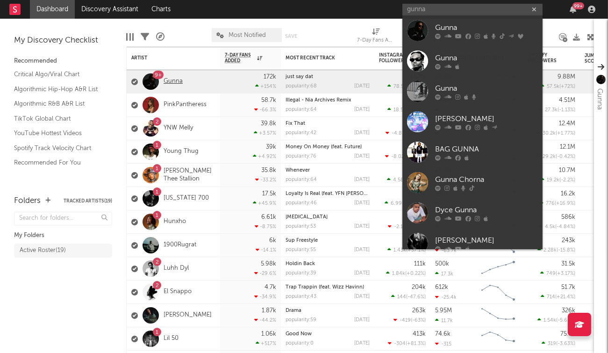
type input "gunna"
click at [166, 85] on link "Gunna" at bounding box center [173, 82] width 19 height 8
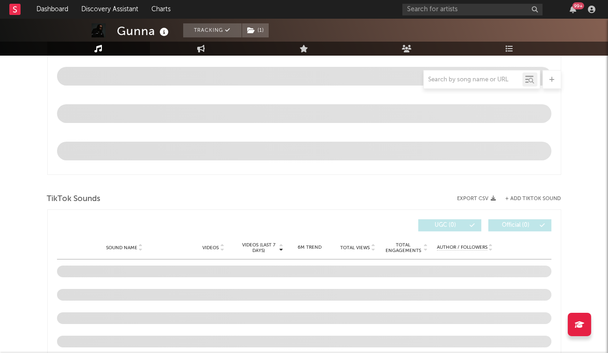
scroll to position [429, 0]
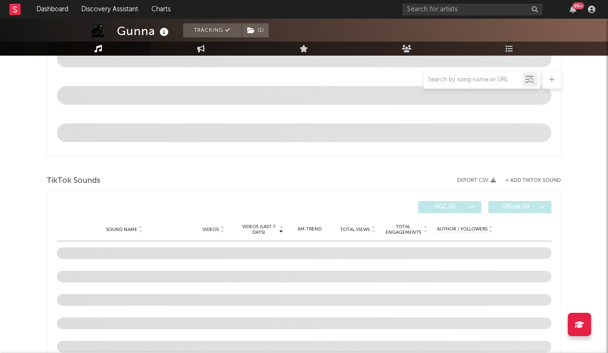
select select "6m"
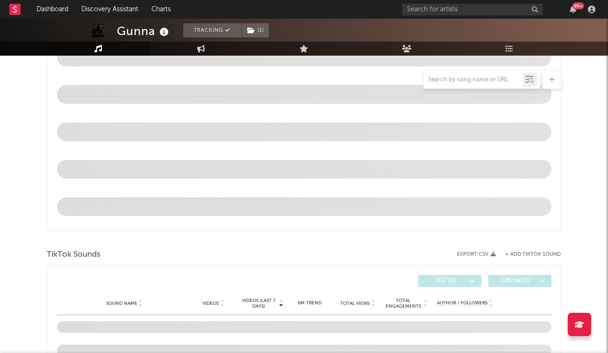
scroll to position [503, 0]
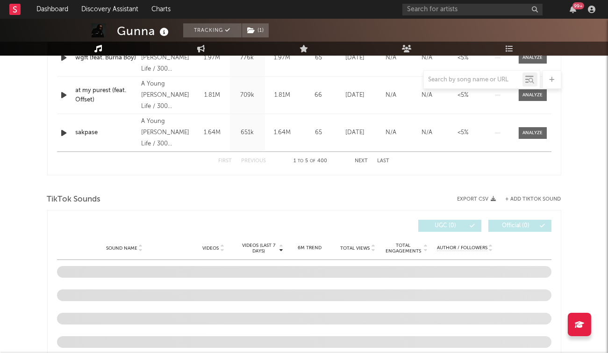
click at [553, 80] on icon at bounding box center [551, 80] width 5 height 6
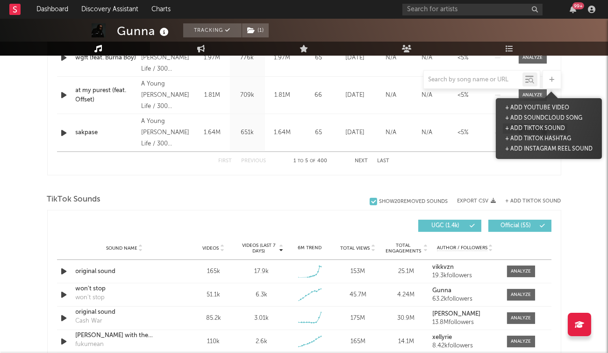
click at [540, 129] on button "+ Add TikTok Sound" at bounding box center [535, 128] width 65 height 10
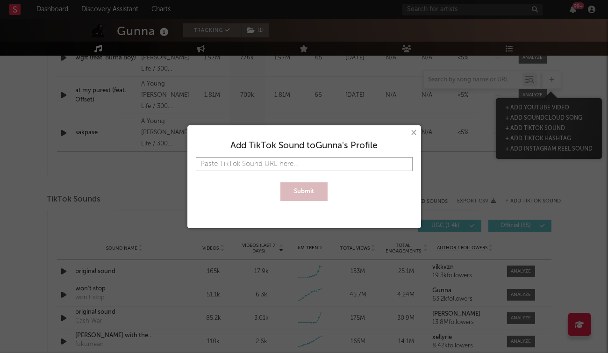
click at [309, 159] on input "text" at bounding box center [304, 164] width 217 height 14
paste input "[URL][DOMAIN_NAME]"
type input "[URL][DOMAIN_NAME]"
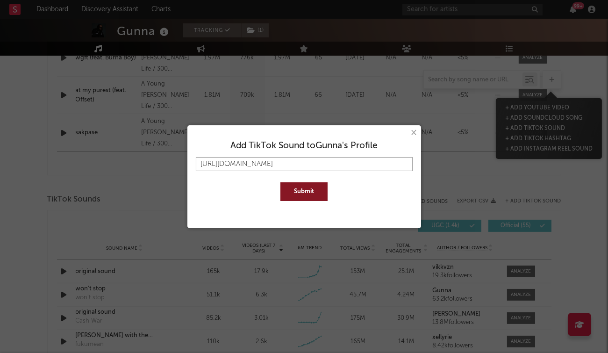
click at [281, 182] on button "Submit" at bounding box center [304, 191] width 47 height 19
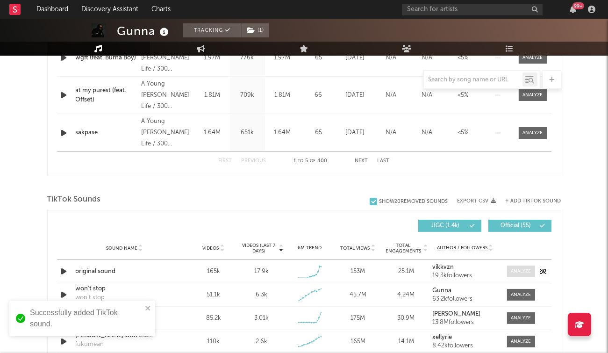
click at [513, 270] on div at bounding box center [521, 271] width 20 height 7
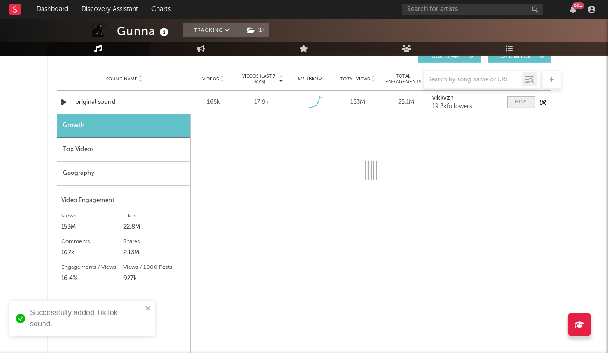
scroll to position [672, 0]
select select "6m"
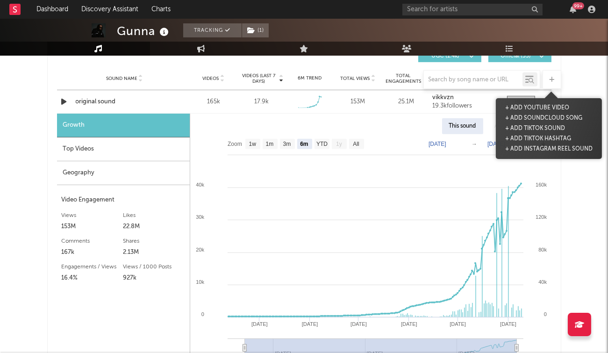
click at [550, 77] on icon at bounding box center [551, 80] width 5 height 6
click at [535, 128] on button "+ Add TikTok Sound" at bounding box center [535, 128] width 65 height 10
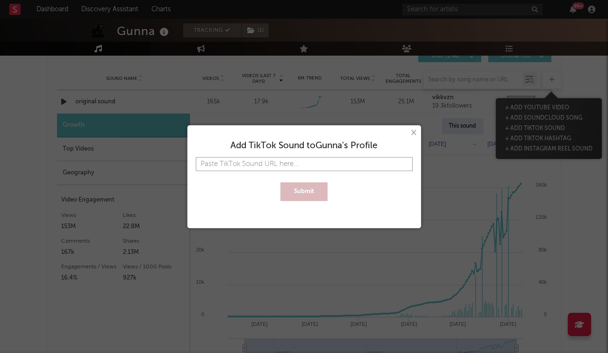
click at [306, 159] on input "text" at bounding box center [304, 164] width 217 height 14
paste input "[URL][DOMAIN_NAME]"
type input "[URL][DOMAIN_NAME]"
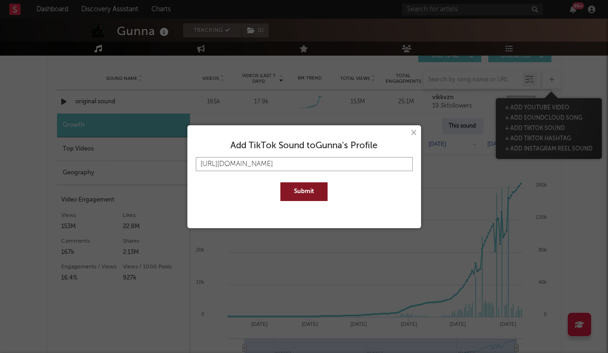
type input "[URL][DOMAIN_NAME]"
click at [303, 197] on button "Submit" at bounding box center [304, 191] width 47 height 19
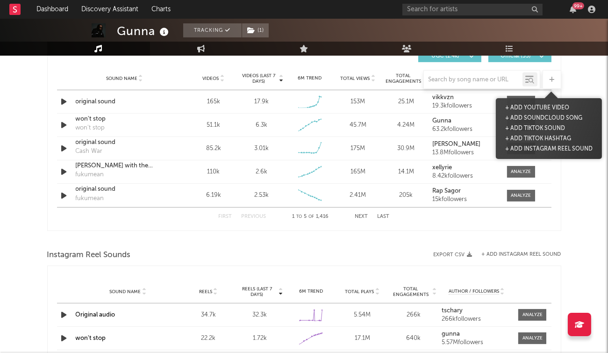
click at [555, 79] on div at bounding box center [552, 79] width 19 height 19
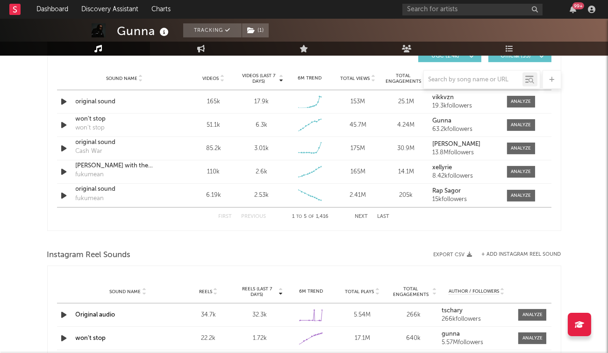
click at [548, 78] on div at bounding box center [552, 79] width 19 height 19
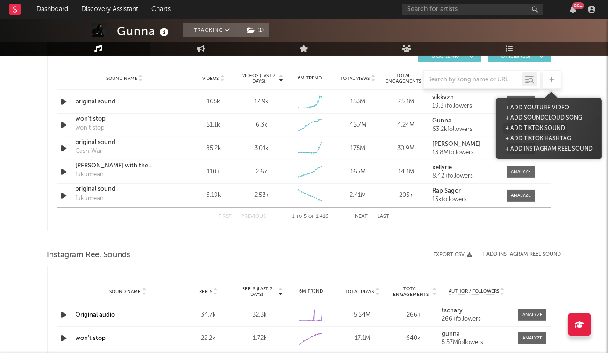
click at [537, 127] on button "+ Add TikTok Sound" at bounding box center [535, 128] width 65 height 10
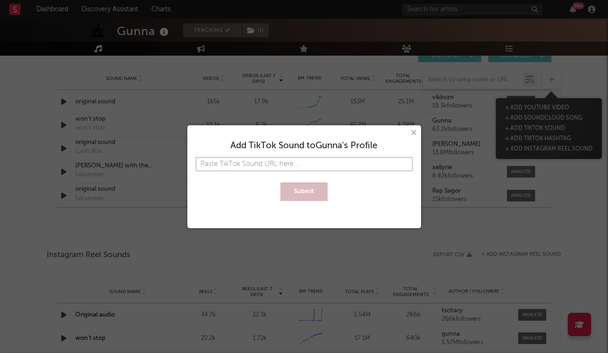
click at [284, 165] on input "text" at bounding box center [304, 164] width 217 height 14
paste input "[URL][DOMAIN_NAME]"
type input "[URL][DOMAIN_NAME]"
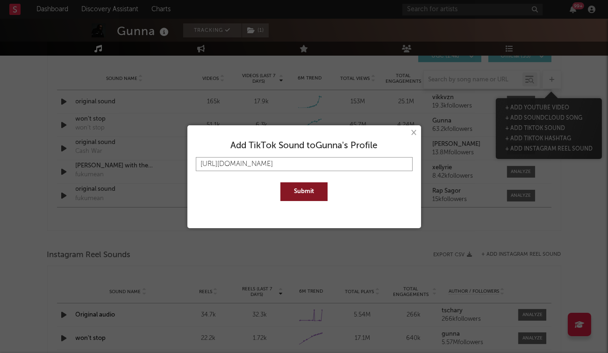
type input "[URL][DOMAIN_NAME]"
click at [306, 209] on div "× Add TikTok Sound to [PERSON_NAME] 's Profile [URL][DOMAIN_NAME] Submit" at bounding box center [305, 176] width 234 height 103
click at [309, 190] on button "Submit" at bounding box center [304, 191] width 47 height 19
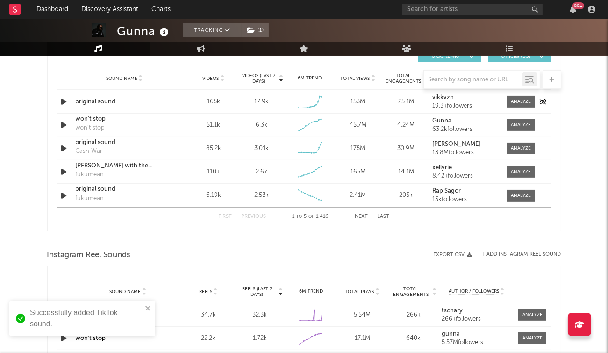
scroll to position [672, 0]
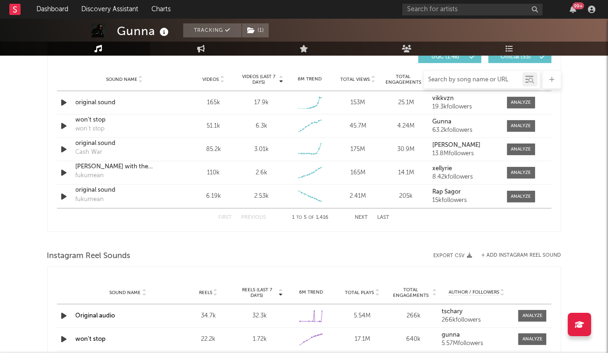
click at [458, 80] on input "text" at bounding box center [473, 79] width 99 height 7
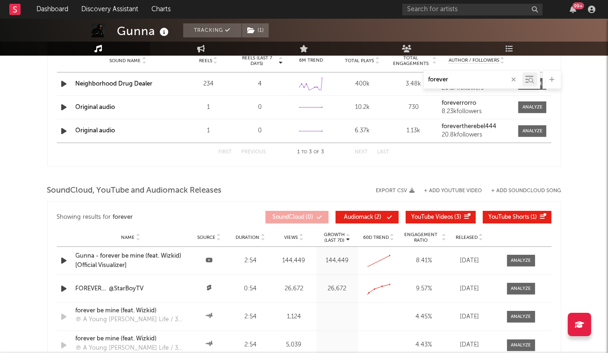
scroll to position [522, 0]
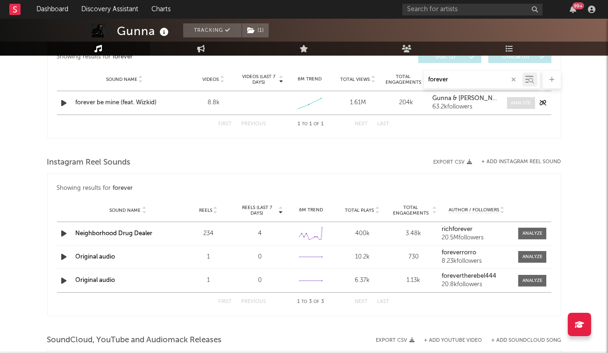
type input "forever"
click at [528, 104] on div at bounding box center [521, 103] width 20 height 7
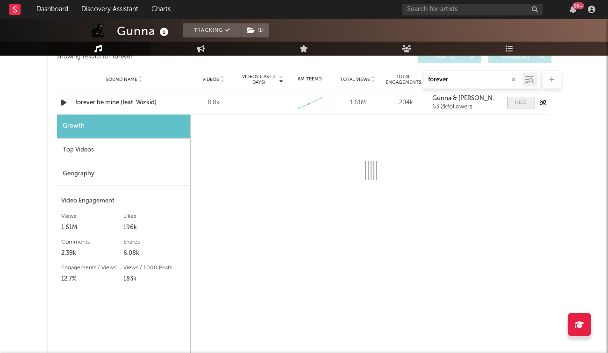
select select "1w"
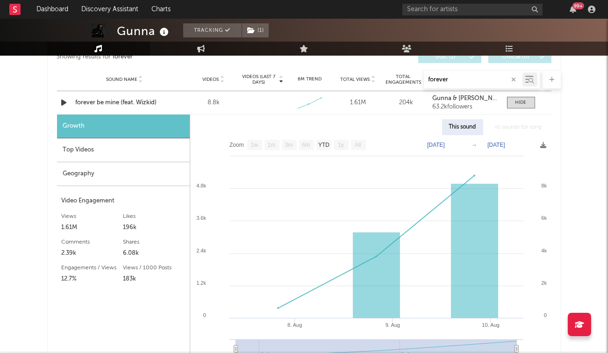
click at [116, 175] on div "Geography" at bounding box center [123, 174] width 133 height 24
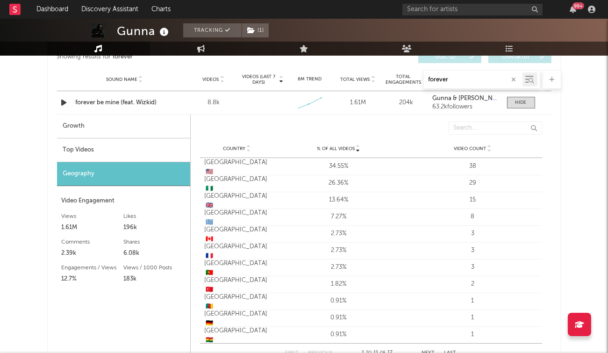
click at [125, 126] on div "Growth" at bounding box center [123, 127] width 133 height 24
select select "1w"
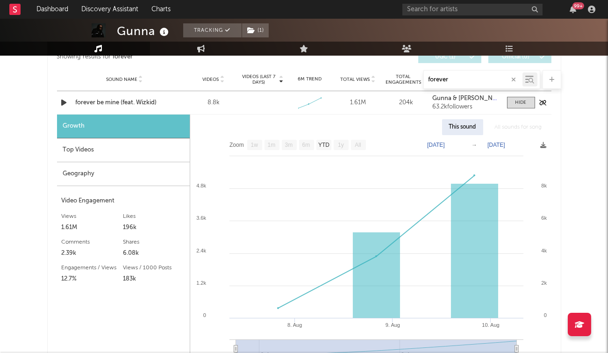
click at [97, 95] on div "Sound Name forever be mine (feat. Wizkid) Videos 8.8k Videos (last 7 days) Week…" at bounding box center [304, 102] width 495 height 23
click at [94, 101] on div "forever be mine (feat. Wizkid)" at bounding box center [125, 102] width 98 height 9
